Goal: Task Accomplishment & Management: Manage account settings

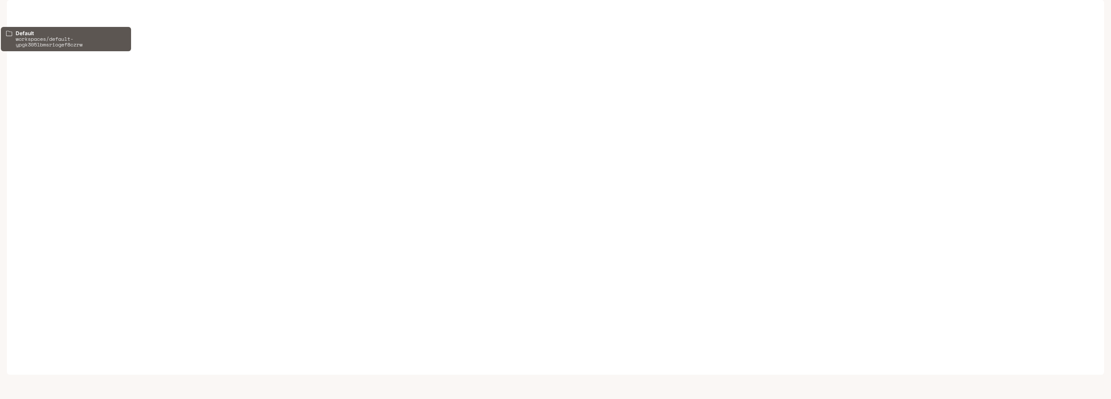
click at [43, 11] on p "Default" at bounding box center [46, 12] width 21 height 7
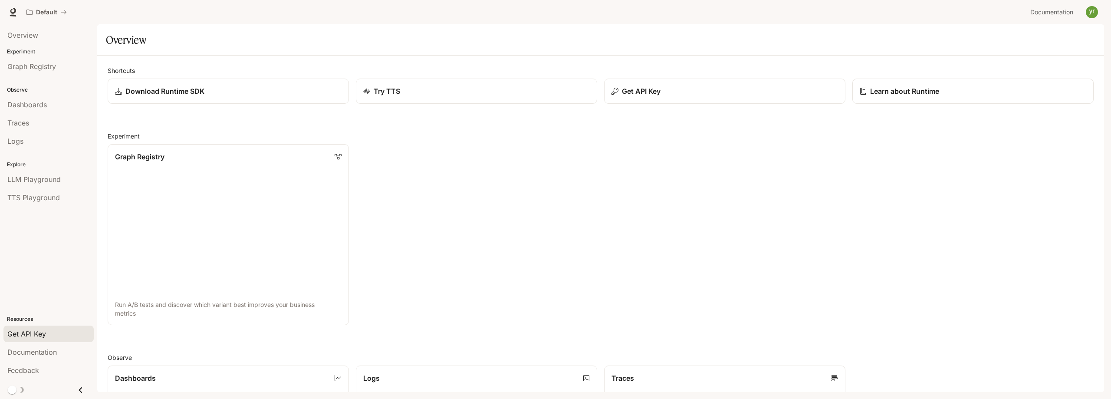
click at [47, 335] on div "Get API Key" at bounding box center [48, 333] width 82 height 10
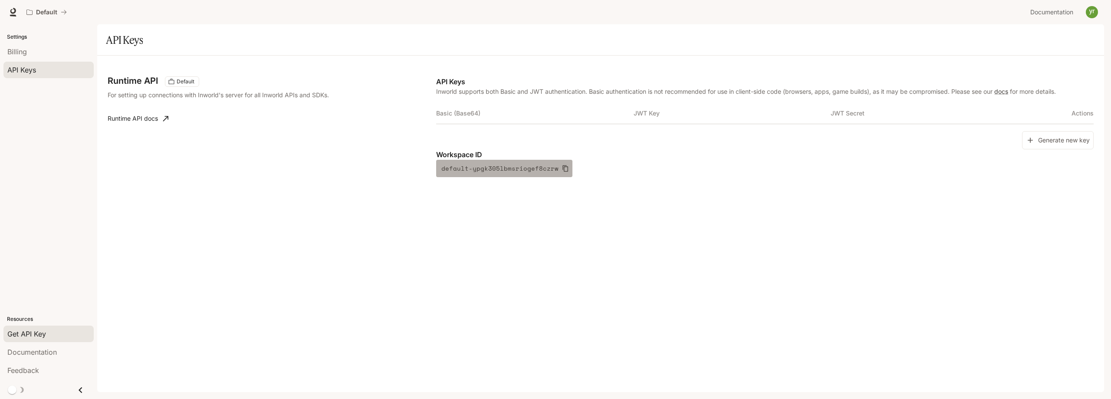
click at [562, 170] on icon "button" at bounding box center [565, 168] width 7 height 7
click at [1081, 138] on button "Generate new key" at bounding box center [1058, 140] width 72 height 19
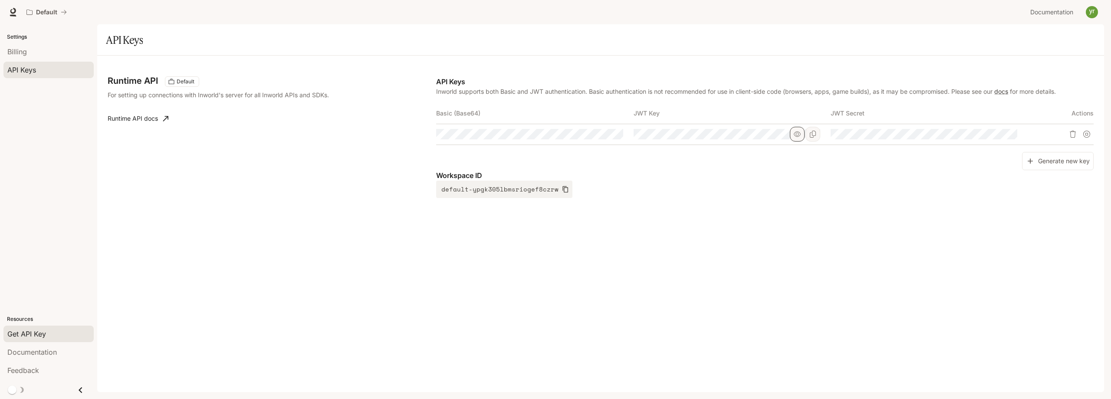
click at [795, 133] on icon "button" at bounding box center [797, 133] width 7 height 5
click at [617, 134] on icon "Copy Basic (Base64)" at bounding box center [615, 134] width 7 height 7
click at [602, 135] on icon "button" at bounding box center [600, 134] width 7 height 7
click at [992, 135] on icon "button" at bounding box center [994, 134] width 7 height 7
click at [864, 258] on div "Runtime API Default For setting up connections with Inworld's server for all In…" at bounding box center [600, 224] width 1007 height 336
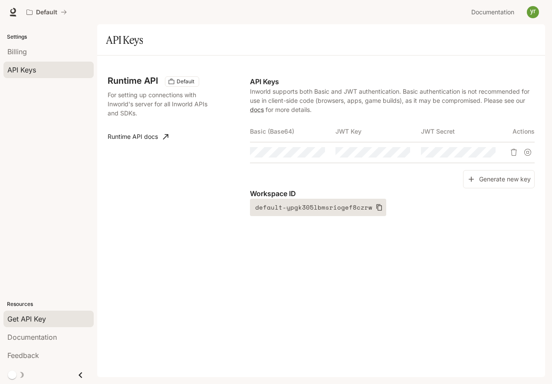
click at [376, 211] on icon "button" at bounding box center [379, 207] width 7 height 7
click at [374, 280] on div "Runtime API Default For setting up connections with Inworld's server for all In…" at bounding box center [321, 217] width 448 height 322
click at [374, 103] on p "Inworld supports both Basic and JWT authentication. Basic authentication is not…" at bounding box center [392, 100] width 285 height 27
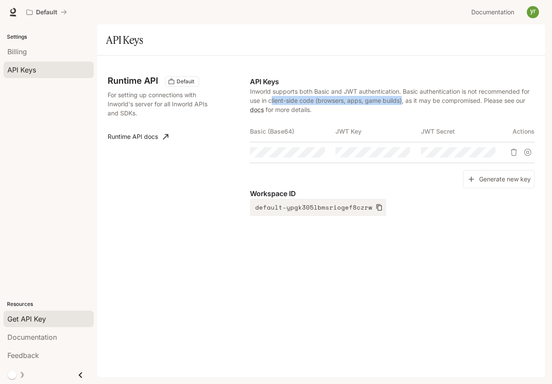
drag, startPoint x: 271, startPoint y: 101, endPoint x: 403, endPoint y: 102, distance: 131.9
click at [403, 102] on p "Inworld supports both Basic and JWT authentication. Basic authentication is not…" at bounding box center [392, 100] width 285 height 27
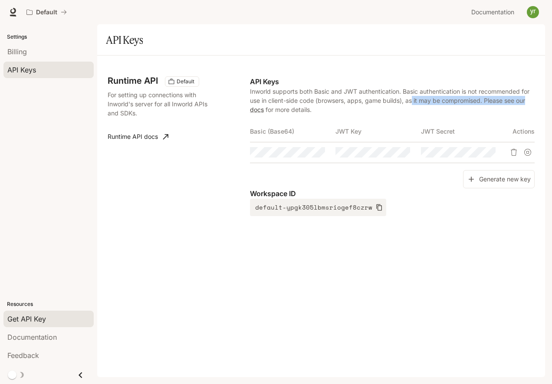
drag, startPoint x: 413, startPoint y: 100, endPoint x: 533, endPoint y: 100, distance: 120.2
click at [533, 100] on p "Inworld supports both Basic and JWT authentication. Basic authentication is not…" at bounding box center [392, 100] width 285 height 27
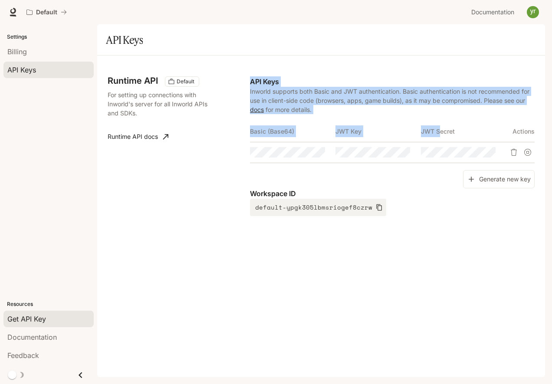
drag, startPoint x: 247, startPoint y: 131, endPoint x: 439, endPoint y: 138, distance: 191.9
click at [439, 138] on div "Runtime API Default For setting up connections with Inworld's server for all In…" at bounding box center [321, 155] width 427 height 178
click at [439, 138] on th "JWT Secret" at bounding box center [463, 131] width 85 height 21
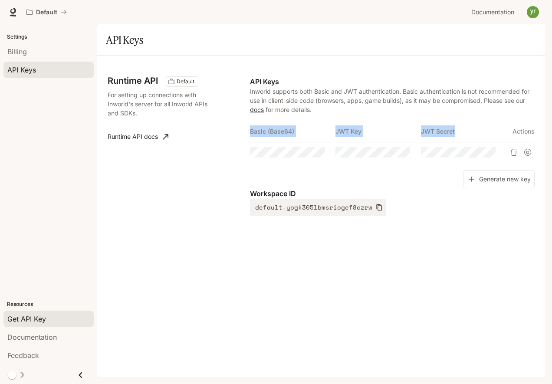
drag, startPoint x: 250, startPoint y: 131, endPoint x: 466, endPoint y: 130, distance: 216.1
click at [466, 130] on tr "Basic (Base64) JWT Key JWT Secret Actions" at bounding box center [392, 131] width 285 height 21
copy tr "Basic (Base64) JWT Key JWT Secret"
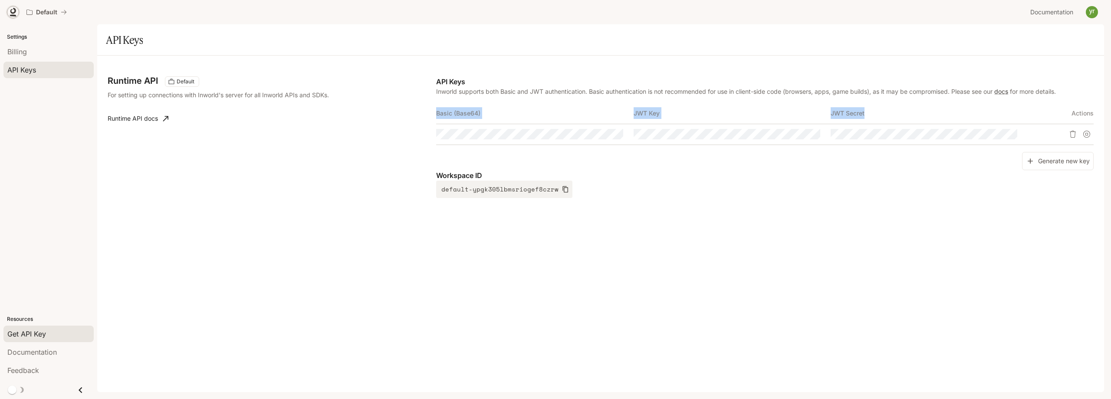
click at [12, 14] on icon at bounding box center [13, 12] width 9 height 9
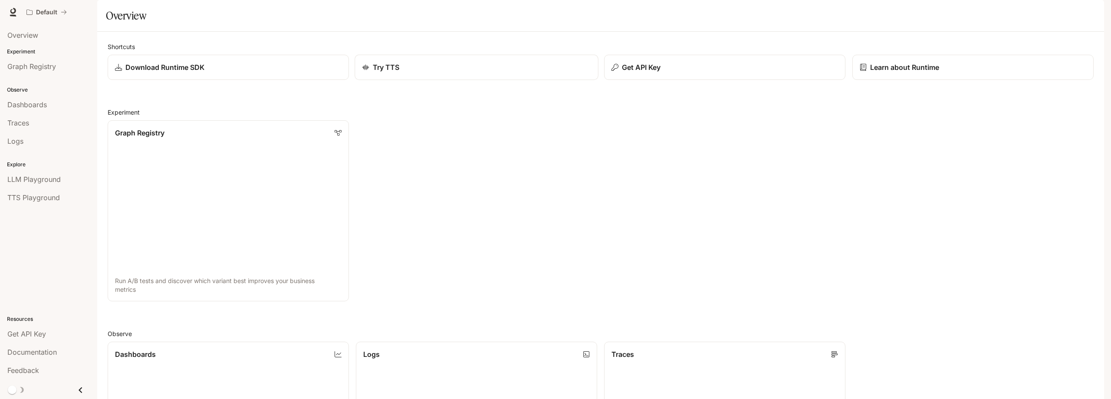
click at [413, 72] on div "Try TTS" at bounding box center [476, 67] width 229 height 10
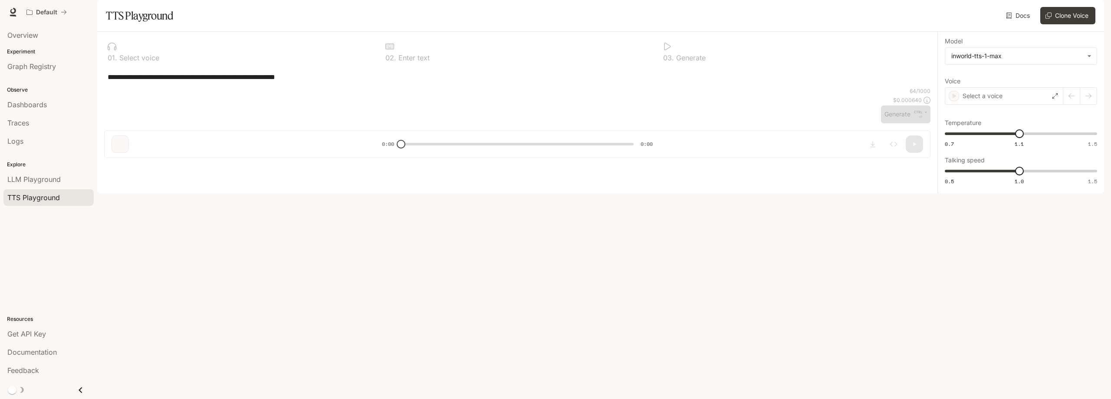
type textarea "**********"
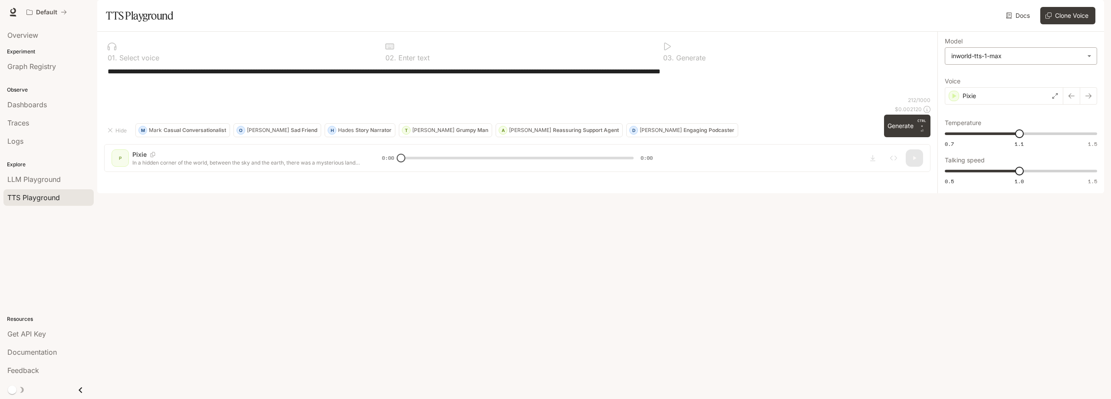
click at [1033, 83] on body "**********" at bounding box center [555, 199] width 1111 height 399
click at [1006, 115] on div "inworld-tts-1-max" at bounding box center [1019, 115] width 137 height 9
click at [1089, 79] on body "**********" at bounding box center [555, 199] width 1111 height 399
click at [1043, 108] on li "inworld-tts-1-max" at bounding box center [1020, 115] width 147 height 14
drag, startPoint x: 428, startPoint y: 82, endPoint x: 434, endPoint y: 82, distance: 6.5
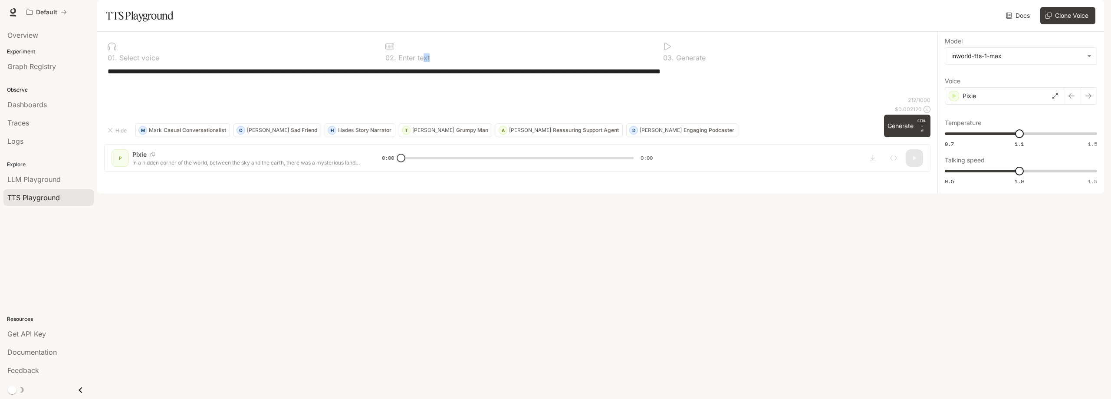
click at [434, 61] on div "0 2 . Enter text" at bounding box center [517, 57] width 264 height 7
click at [669, 50] on icon at bounding box center [667, 47] width 7 height 8
click at [667, 50] on icon at bounding box center [667, 47] width 7 height 8
click at [1021, 24] on link "Docs" at bounding box center [1018, 15] width 29 height 17
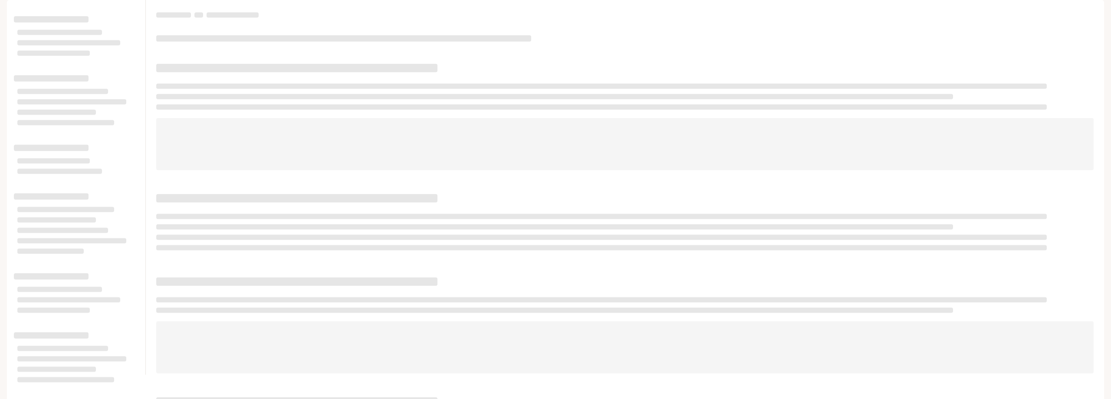
click at [1062, 8] on span "Documentation" at bounding box center [1053, 12] width 46 height 11
click at [1056, 13] on span "Documentation" at bounding box center [1053, 12] width 46 height 11
click at [49, 9] on p "Default" at bounding box center [46, 12] width 21 height 7
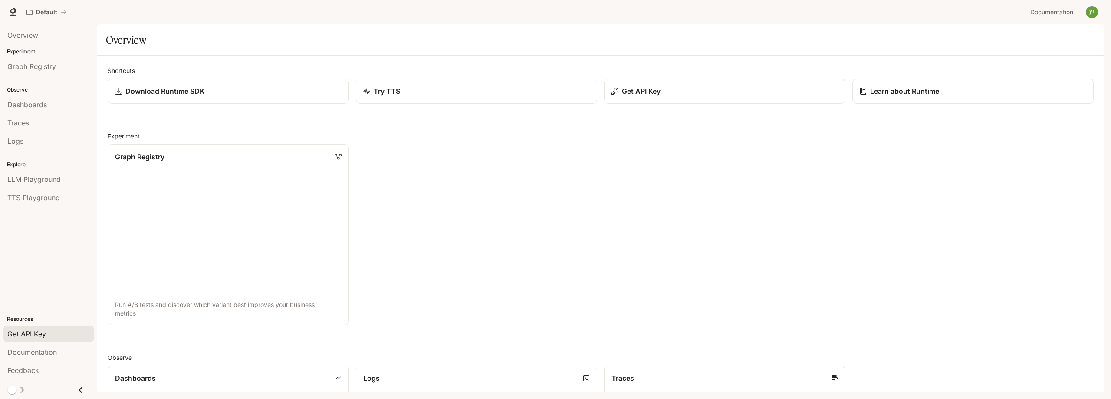
click at [42, 333] on span "Get API Key" at bounding box center [26, 333] width 39 height 10
click at [42, 335] on span "Get API Key" at bounding box center [26, 333] width 39 height 10
click at [49, 107] on div "Dashboards" at bounding box center [48, 104] width 82 height 10
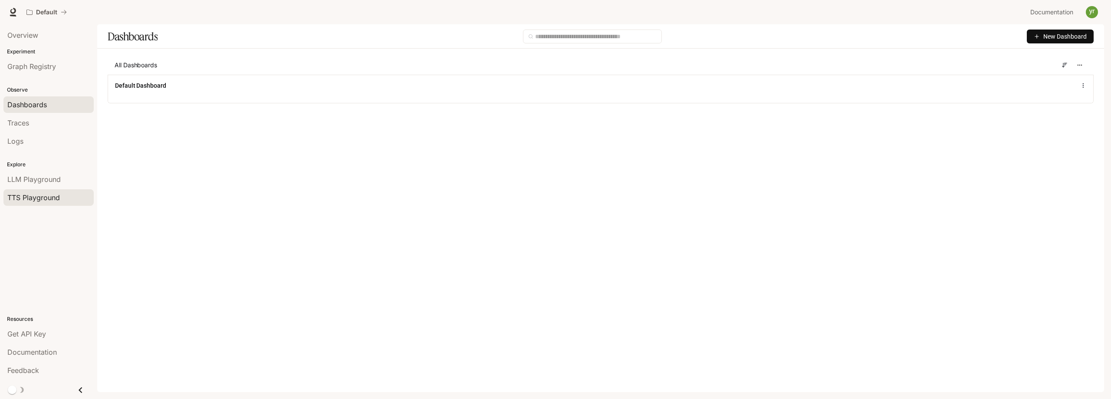
click at [46, 194] on span "TTS Playground" at bounding box center [33, 197] width 53 height 10
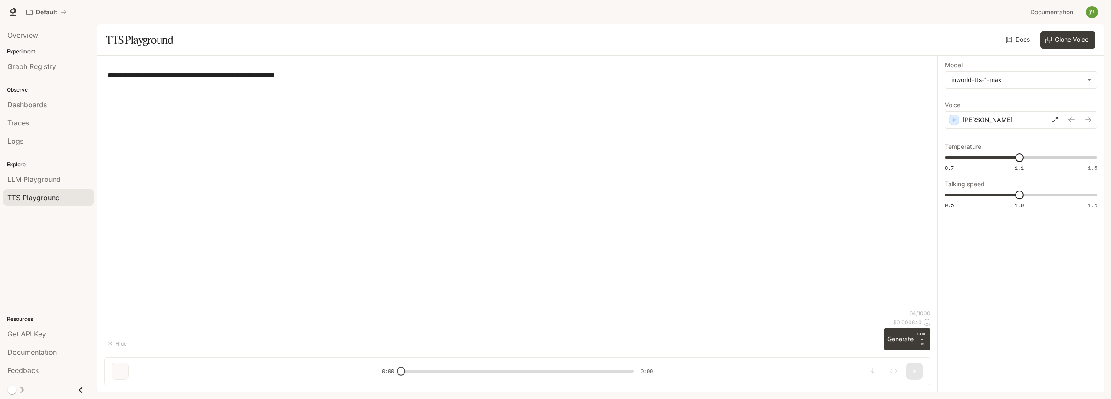
type textarea "**********"
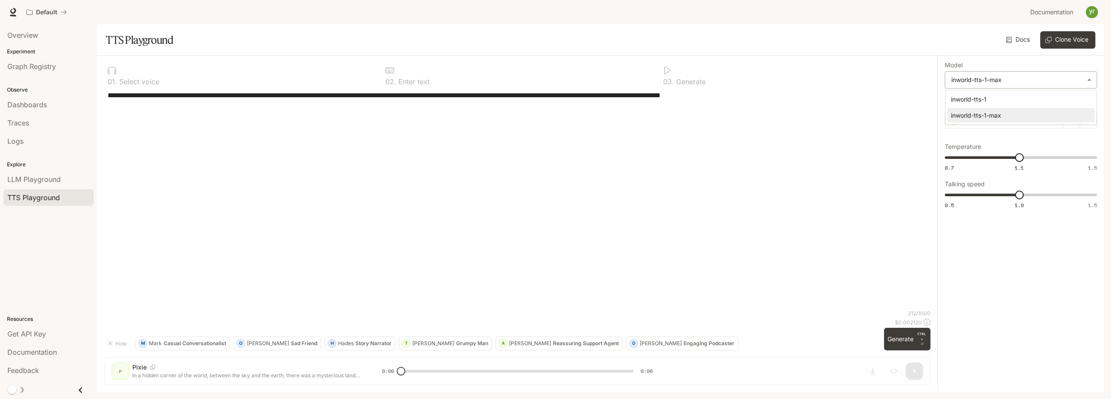
click at [1004, 83] on body "**********" at bounding box center [555, 199] width 1111 height 399
click at [1004, 83] on div at bounding box center [555, 199] width 1111 height 399
click at [1022, 41] on link "Docs" at bounding box center [1018, 39] width 29 height 17
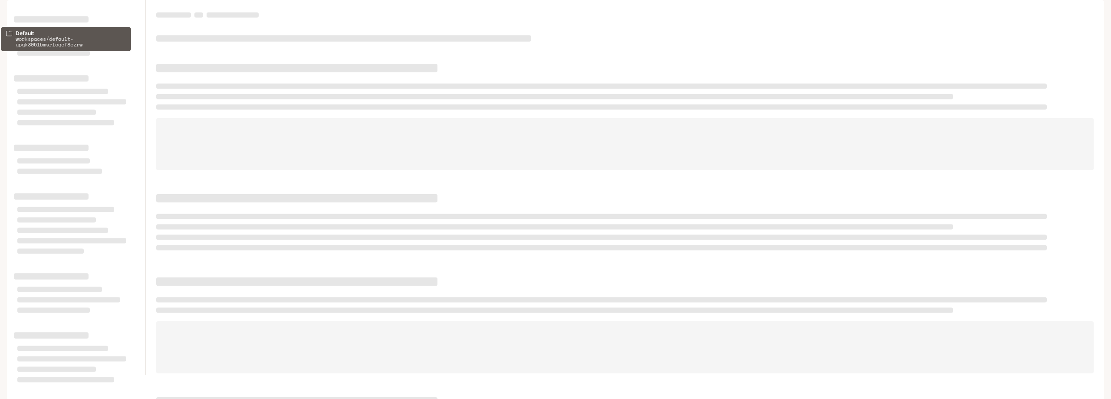
click at [59, 13] on div "Default" at bounding box center [43, 12] width 34 height 7
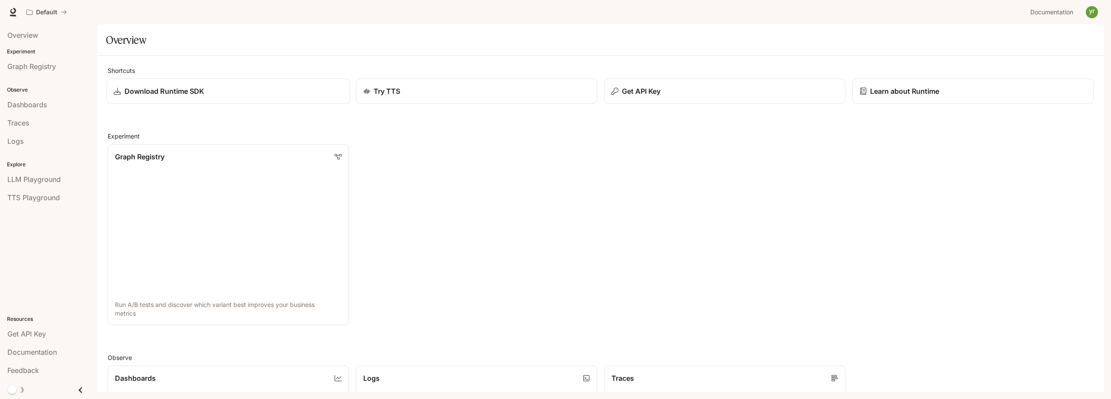
click at [250, 94] on div "Download Runtime SDK" at bounding box center [228, 91] width 229 height 10
click at [416, 97] on link "Try TTS" at bounding box center [477, 92] width 244 height 26
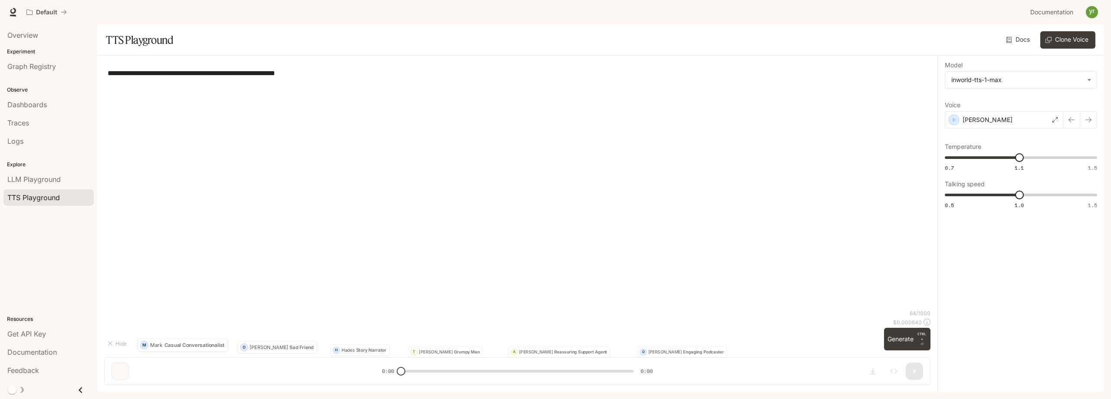
type textarea "**********"
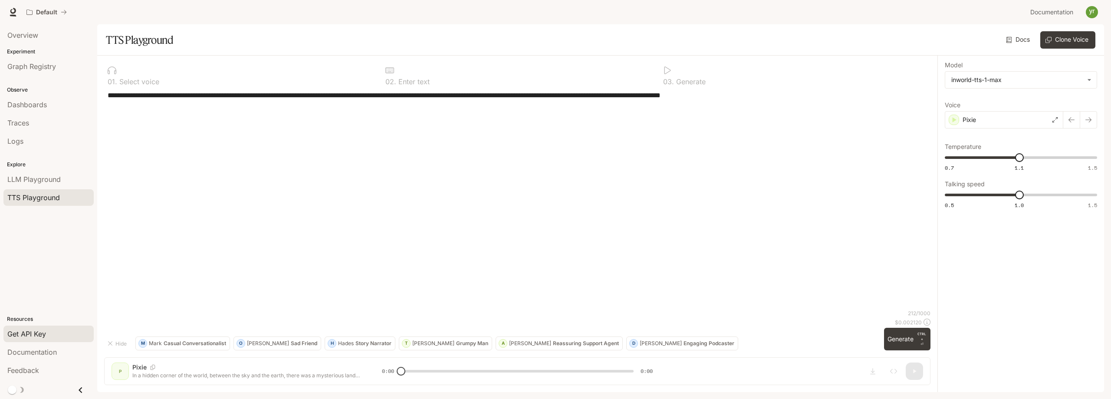
click at [53, 337] on div "Get API Key" at bounding box center [48, 333] width 82 height 10
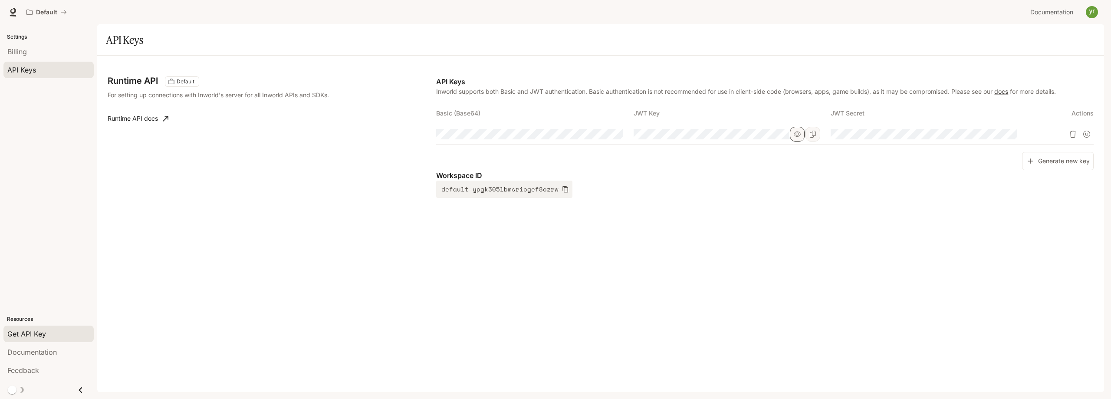
click at [794, 135] on icon "button" at bounding box center [797, 134] width 7 height 7
click at [631, 135] on tr at bounding box center [764, 134] width 657 height 21
click at [810, 135] on icon "Copy Key" at bounding box center [813, 134] width 6 height 7
click at [1004, 136] on button "Copy Secret" at bounding box center [1010, 134] width 15 height 15
click at [997, 136] on icon "button" at bounding box center [994, 134] width 7 height 7
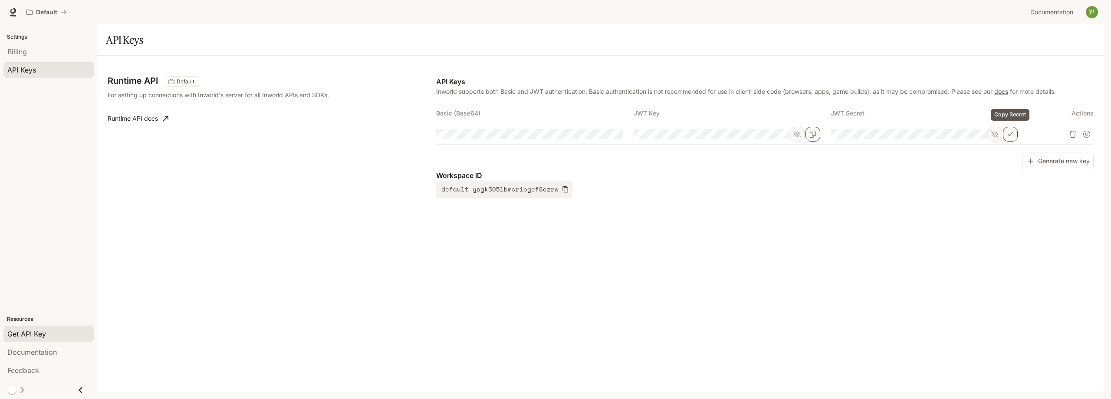
click at [1011, 134] on icon "Copy Secret" at bounding box center [1010, 134] width 5 height 4
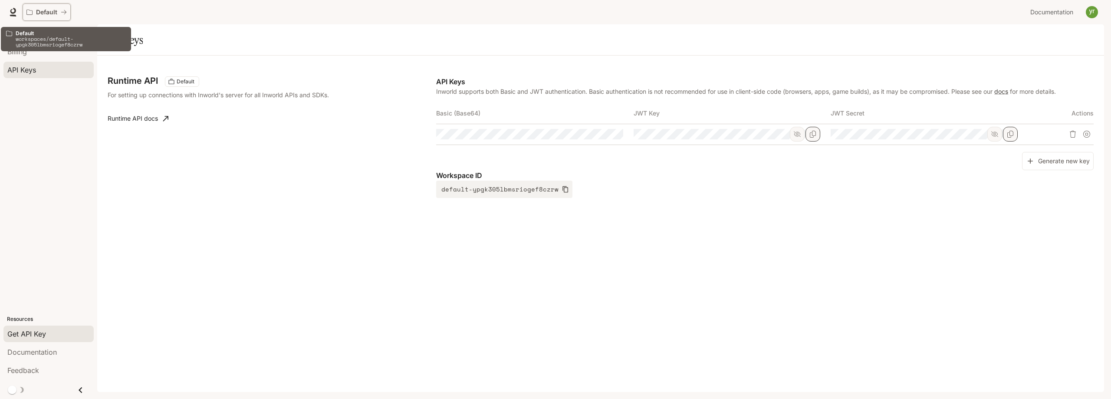
click at [45, 12] on p "Default" at bounding box center [46, 12] width 21 height 7
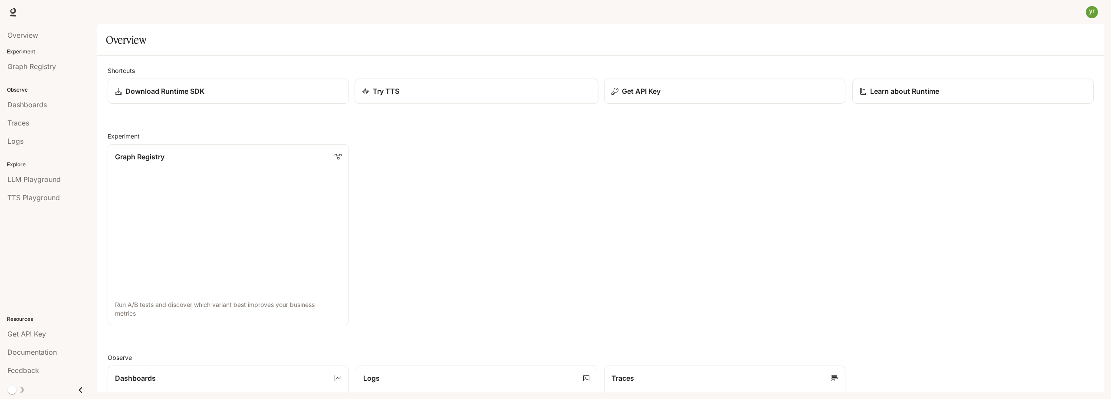
click at [424, 90] on div "Try TTS" at bounding box center [476, 91] width 229 height 10
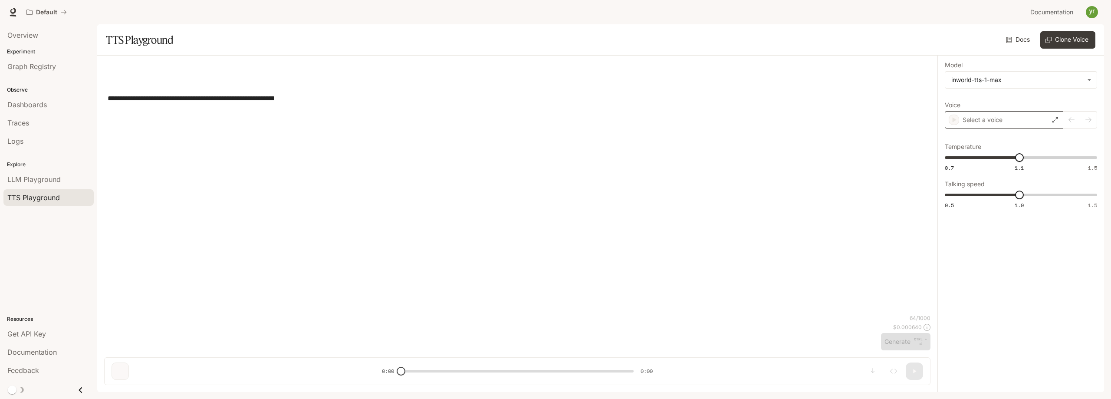
type textarea "**********"
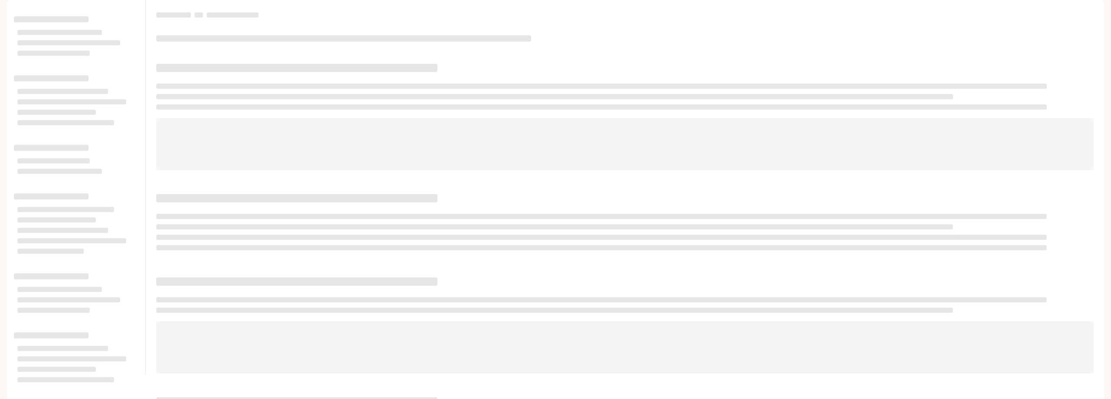
click at [339, 72] on span at bounding box center [296, 68] width 281 height 8
click at [387, 116] on div at bounding box center [624, 115] width 937 height 109
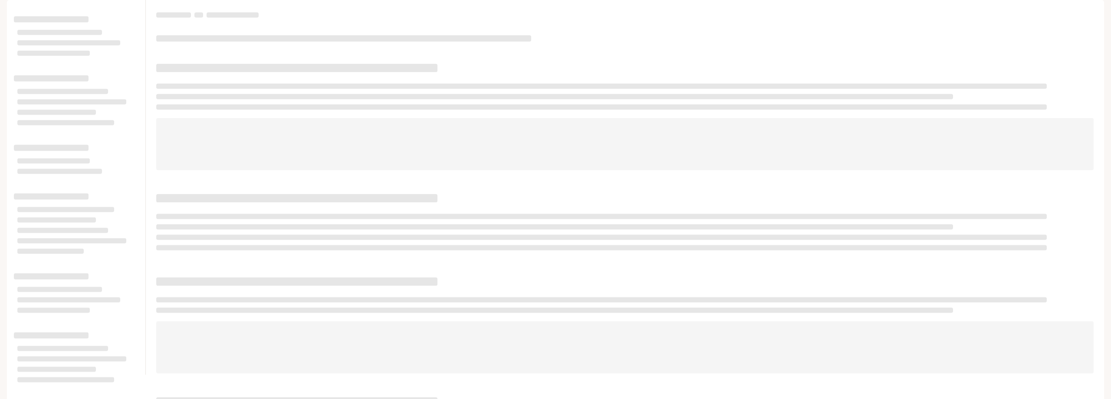
click at [607, 81] on div at bounding box center [625, 187] width 958 height 374
